Goal: Task Accomplishment & Management: Manage account settings

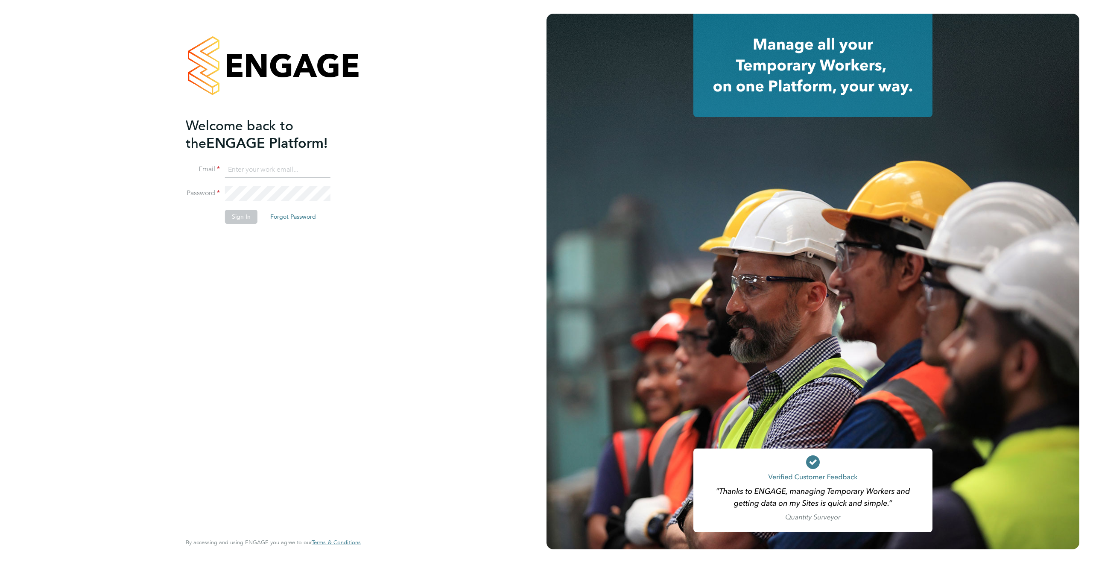
type input "[PERSON_NAME][EMAIL_ADDRESS][PERSON_NAME][DOMAIN_NAME]"
click at [244, 216] on button "Sign In" at bounding box center [241, 217] width 32 height 14
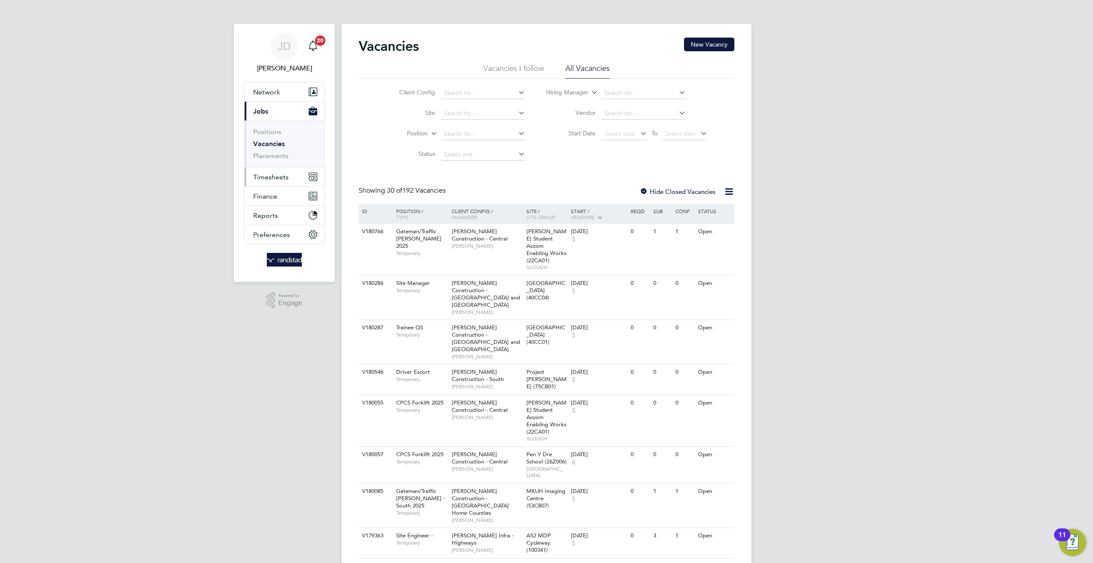
click at [278, 179] on span "Timesheets" at bounding box center [270, 177] width 35 height 8
click at [266, 154] on link "Timesheets" at bounding box center [270, 150] width 35 height 8
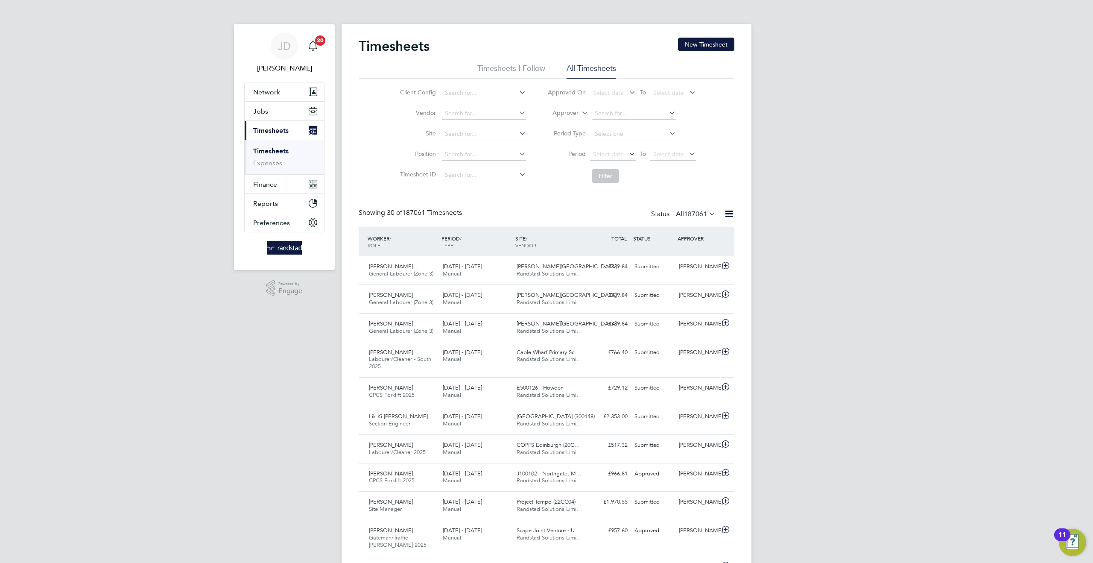
click at [580, 114] on icon at bounding box center [580, 111] width 0 height 8
click at [563, 118] on li "Worker" at bounding box center [557, 122] width 42 height 11
click at [609, 112] on input at bounding box center [634, 113] width 84 height 12
click at [646, 133] on b "Har" at bounding box center [651, 136] width 10 height 7
type input "Jonathan Harvey"
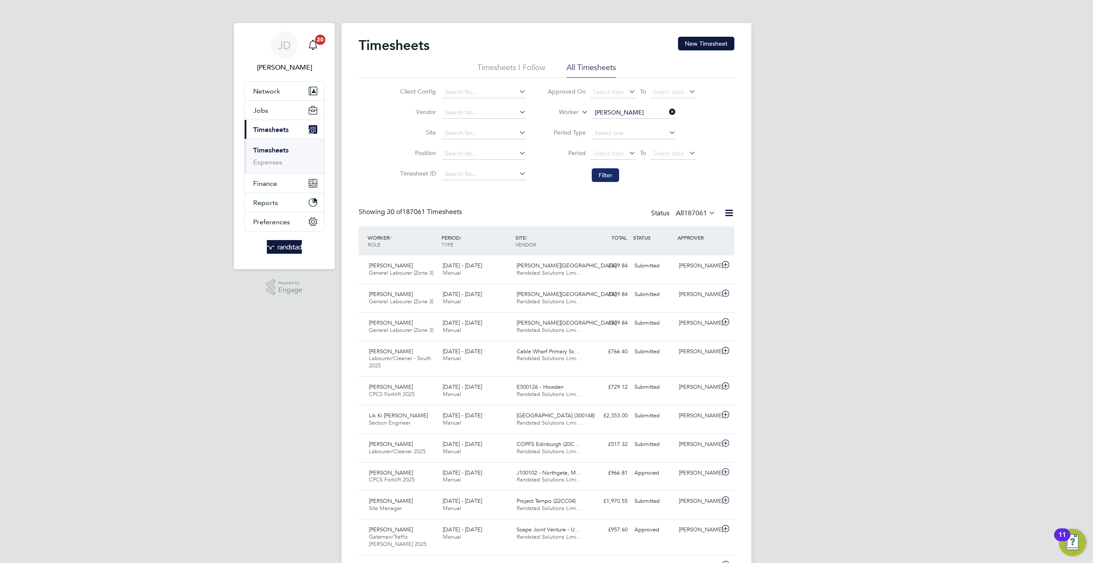
click at [611, 175] on button "Filter" at bounding box center [605, 175] width 27 height 14
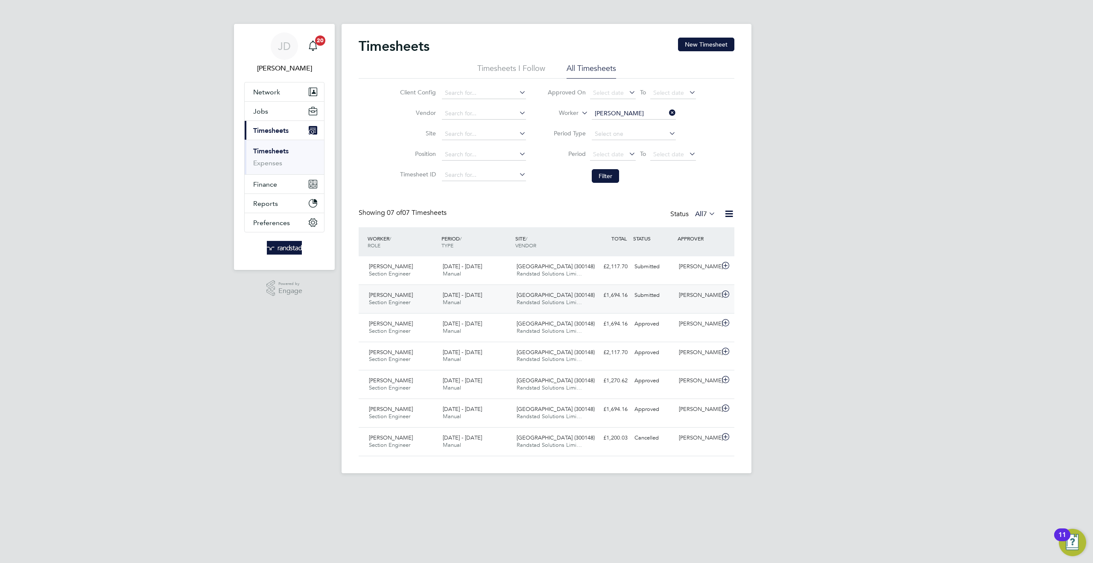
click at [641, 303] on div "Jonathan Harvey Section Engineer 13 - 19 Sep 2025 13 - 19 Sep 2025 Manual Beckt…" at bounding box center [547, 298] width 376 height 29
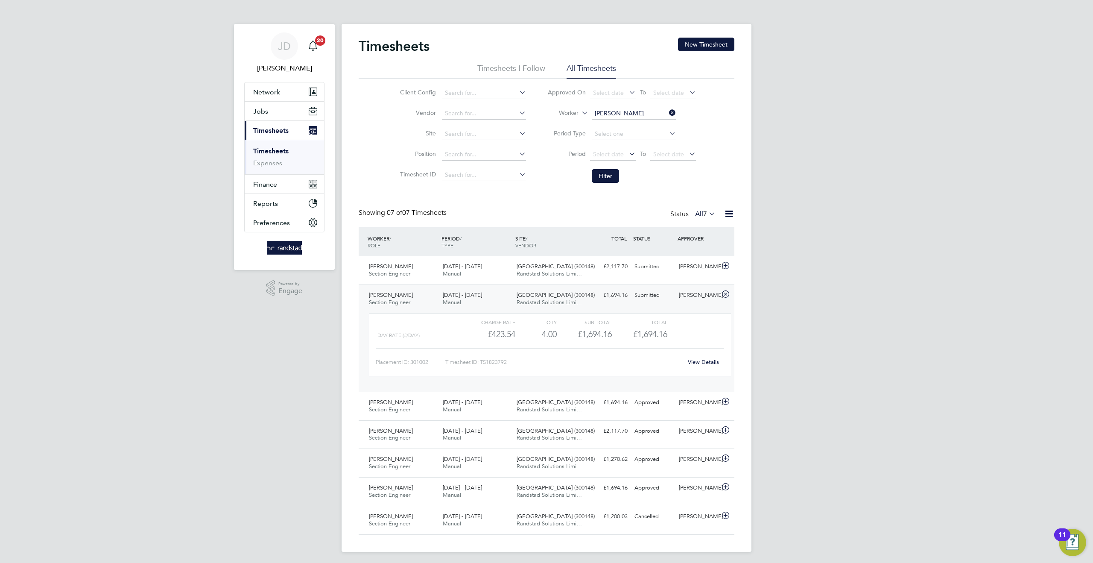
click at [696, 359] on link "View Details" at bounding box center [703, 361] width 31 height 7
click at [667, 112] on icon at bounding box center [667, 113] width 0 height 12
click at [469, 132] on input at bounding box center [484, 134] width 84 height 12
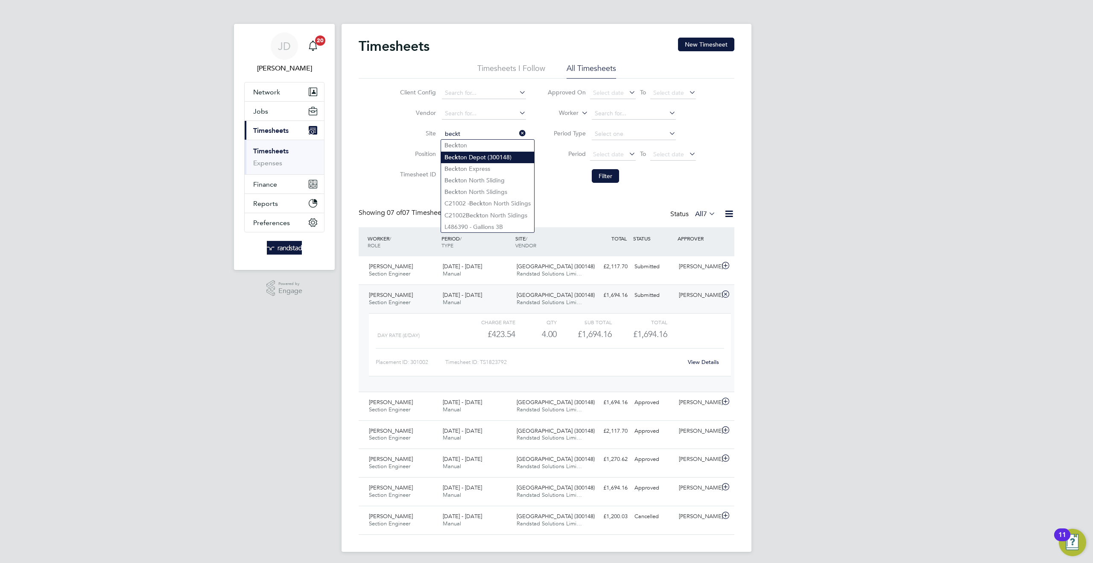
drag, startPoint x: 482, startPoint y: 160, endPoint x: 489, endPoint y: 159, distance: 7.3
click at [482, 160] on li "Beckt on Depot (300148)" at bounding box center [487, 158] width 93 height 12
type input "Beckton Depot (300148)"
click at [590, 178] on li "Filter" at bounding box center [622, 176] width 170 height 22
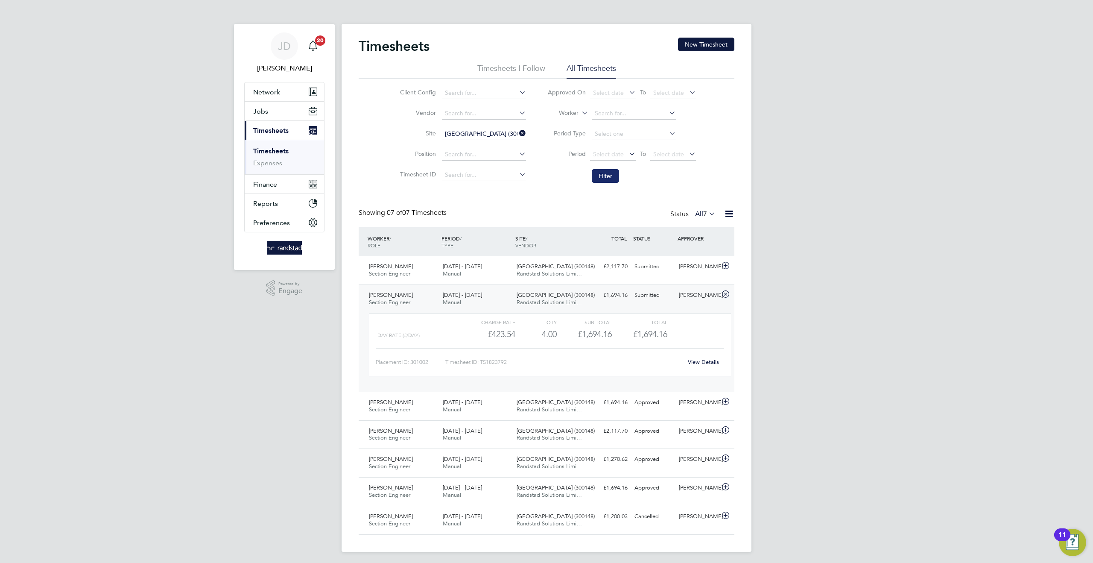
click at [613, 179] on button "Filter" at bounding box center [605, 176] width 27 height 14
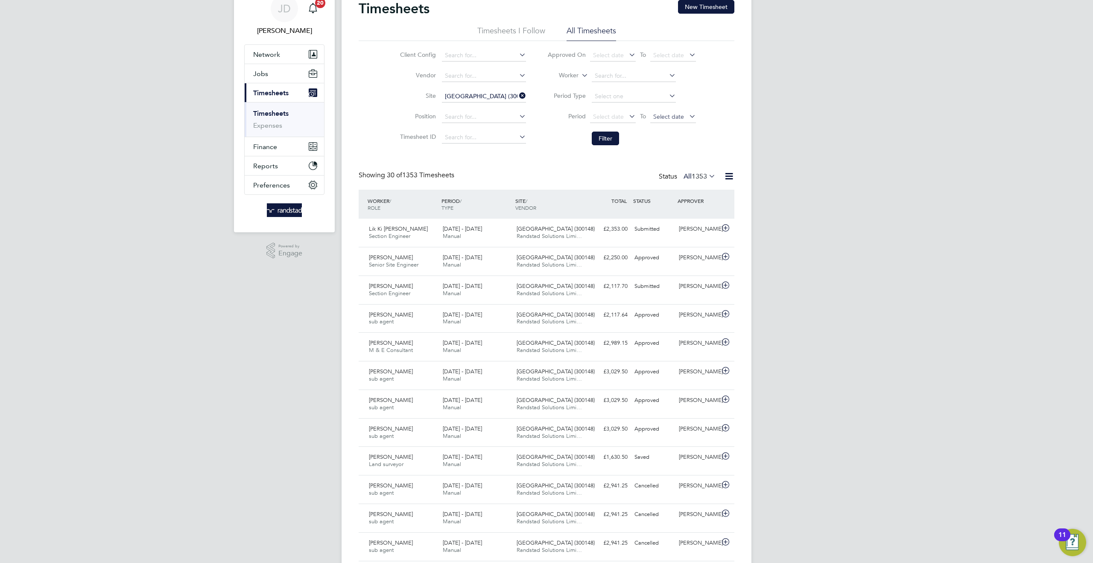
click at [657, 117] on span "Select date" at bounding box center [668, 117] width 31 height 8
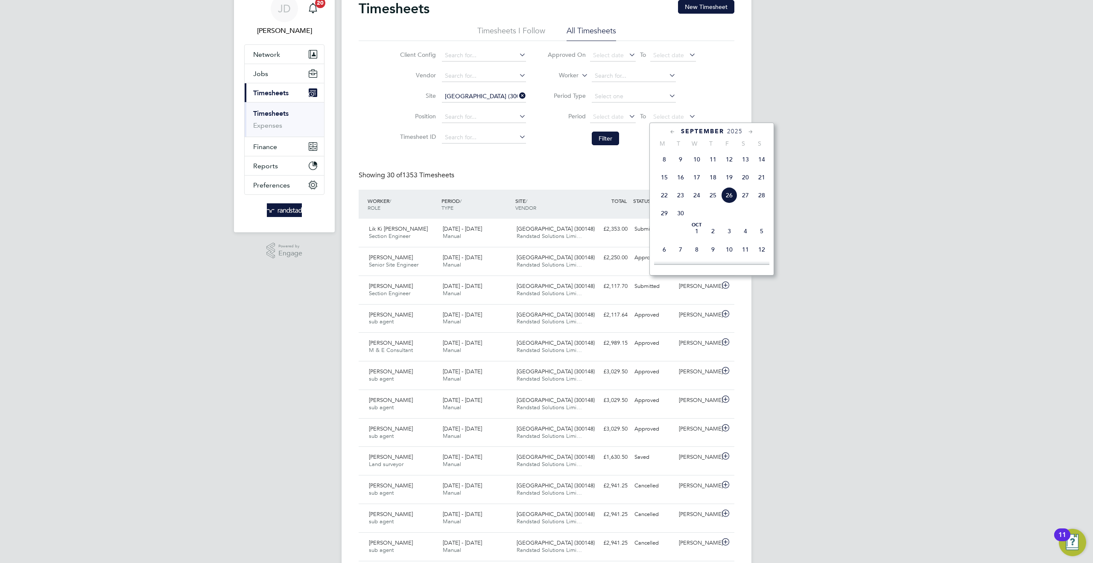
click at [730, 180] on span "19" at bounding box center [729, 177] width 16 height 16
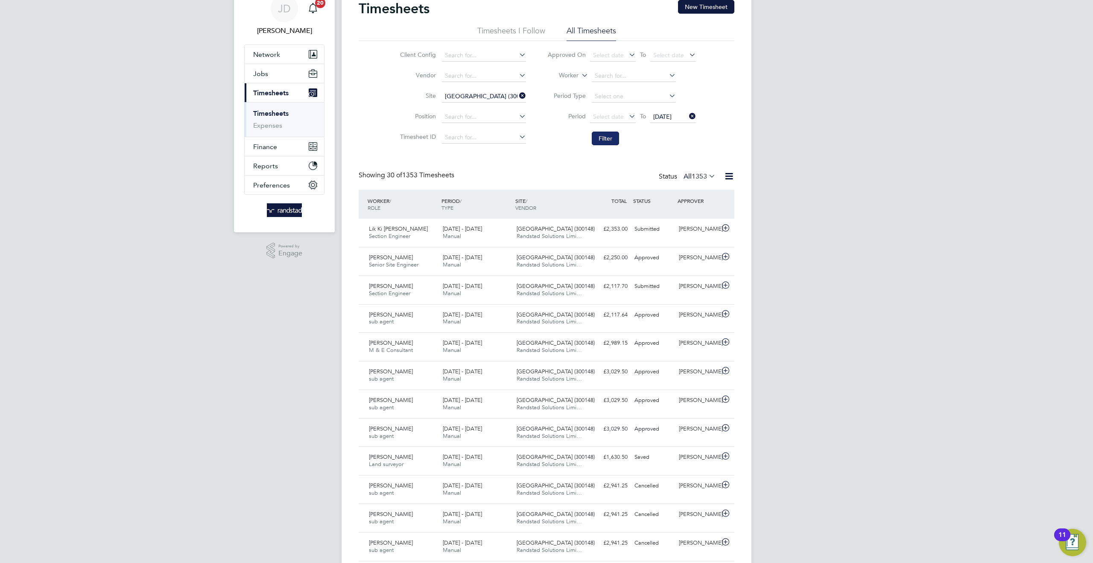
click at [609, 139] on button "Filter" at bounding box center [605, 138] width 27 height 14
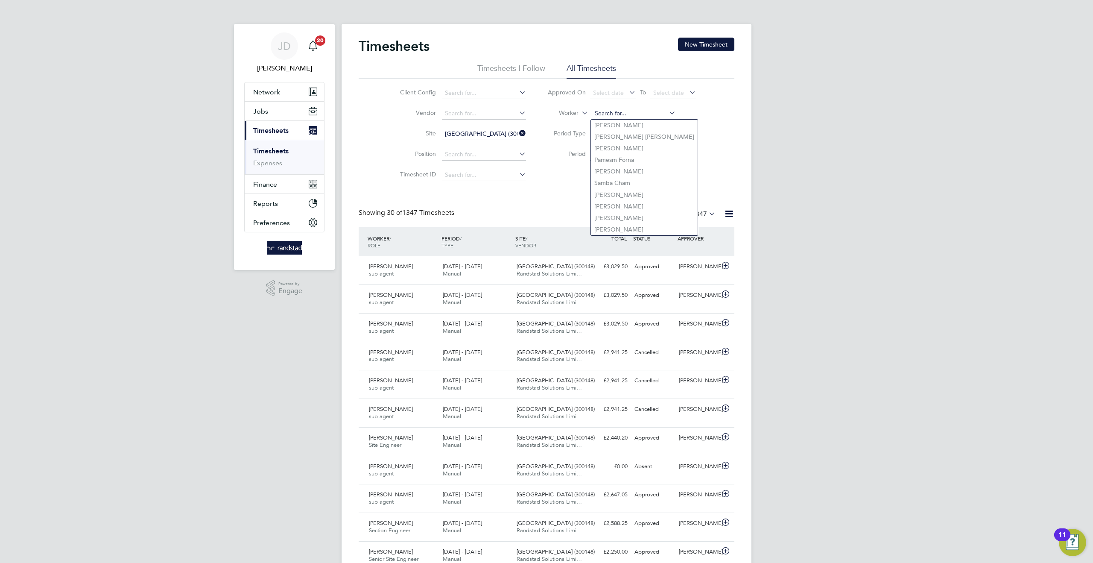
click at [600, 112] on input at bounding box center [634, 114] width 84 height 12
click at [616, 136] on b "Jonathan" at bounding box center [619, 136] width 50 height 7
type input "Jonathan Harvey"
drag, startPoint x: 600, startPoint y: 169, endPoint x: 603, endPoint y: 172, distance: 4.6
click at [601, 169] on button "Filter" at bounding box center [605, 176] width 27 height 14
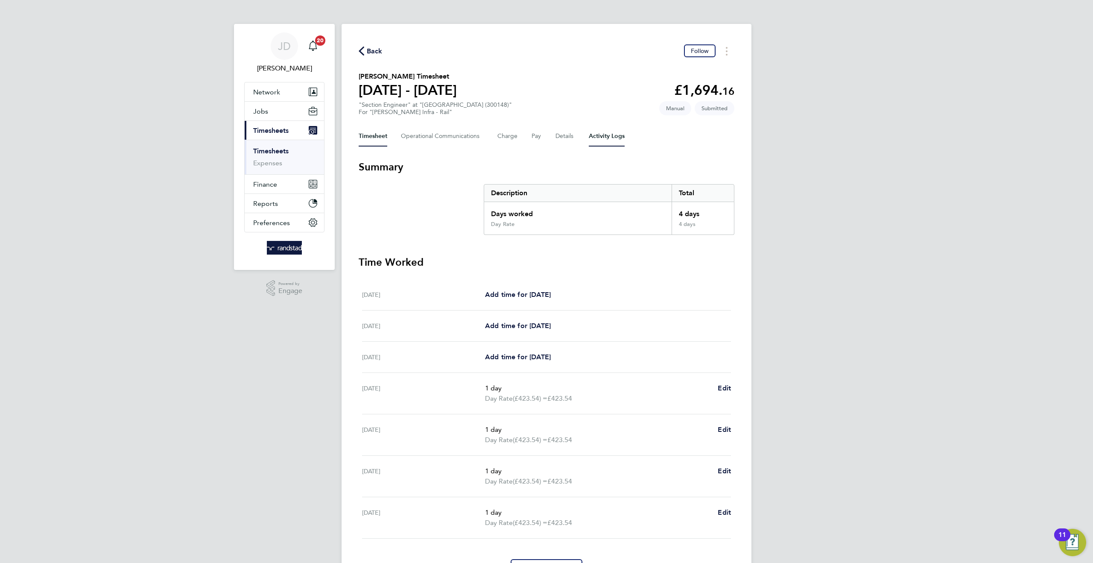
click at [601, 141] on Logs-tab "Activity Logs" at bounding box center [607, 136] width 36 height 20
